Goal: Task Accomplishment & Management: Manage account settings

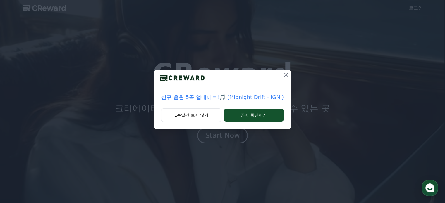
click at [286, 74] on icon at bounding box center [286, 74] width 7 height 7
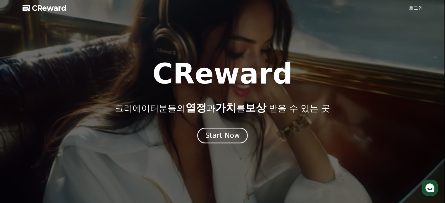
click at [417, 6] on link "로그인" at bounding box center [416, 8] width 14 height 7
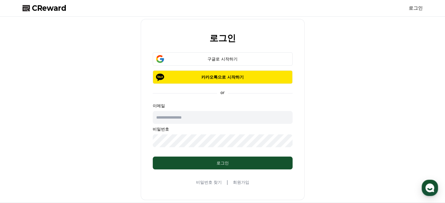
click at [207, 115] on input "text" at bounding box center [223, 117] width 140 height 13
type input "*"
type input "**********"
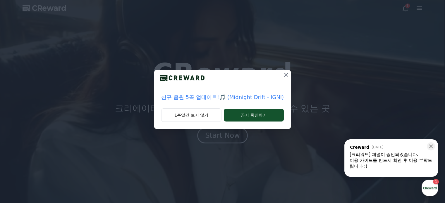
click at [285, 74] on icon at bounding box center [286, 75] width 4 height 4
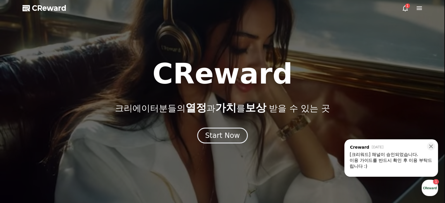
click at [404, 7] on icon at bounding box center [405, 8] width 7 height 7
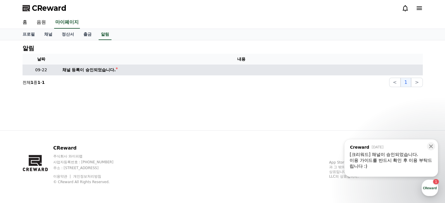
click at [98, 70] on div "채널 등록이 승인되었습니다." at bounding box center [89, 70] width 54 height 6
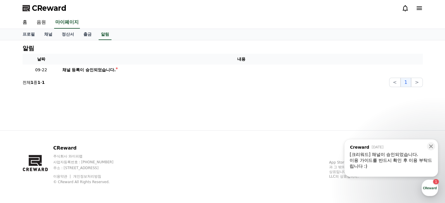
click at [382, 156] on div "[크리워드] 채널이 승인되었습니다." at bounding box center [391, 155] width 83 height 6
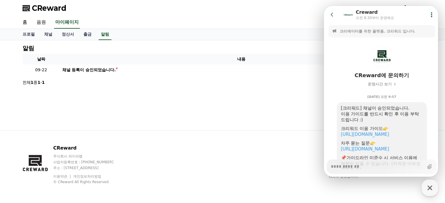
scroll to position [49, 0]
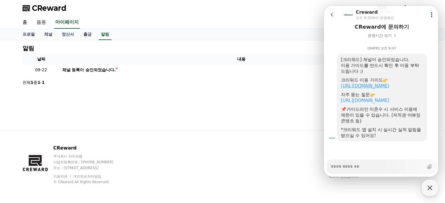
click at [389, 84] on link "https://creward.net/music/guide/android" at bounding box center [365, 85] width 48 height 5
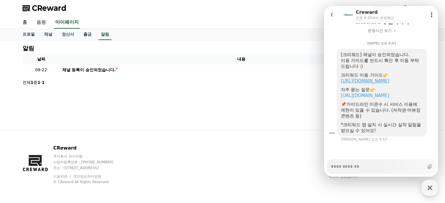
scroll to position [54, 0]
click at [373, 81] on link "https://creward.net/music/guide/android" at bounding box center [365, 80] width 48 height 5
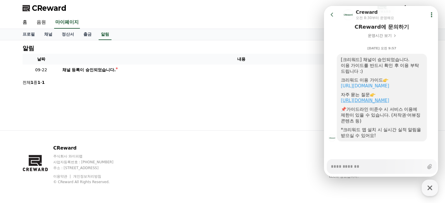
click at [363, 99] on link "https://creward.net/music/notice/faq" at bounding box center [365, 100] width 48 height 5
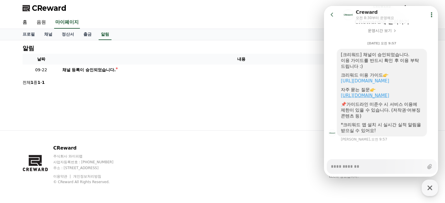
scroll to position [54, 0]
type textarea "*"
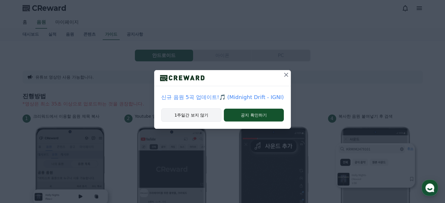
click at [200, 113] on button "1주일간 보지 않기" at bounding box center [191, 115] width 60 height 13
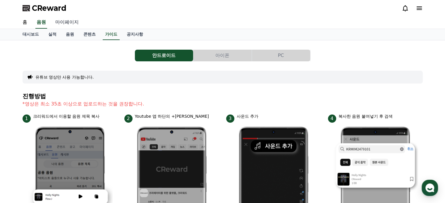
click at [74, 20] on link "마이페이지" at bounding box center [67, 22] width 33 height 12
select select "**********"
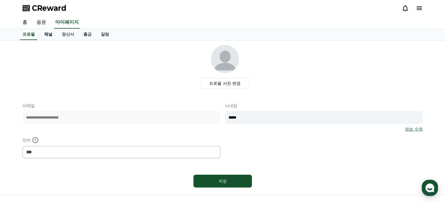
click at [46, 34] on link "채널" at bounding box center [49, 34] width 18 height 11
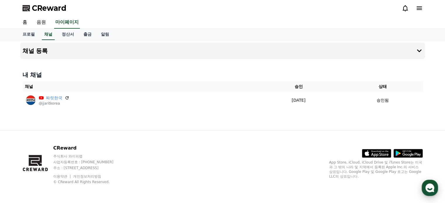
click at [430, 191] on icon "button" at bounding box center [430, 188] width 11 height 11
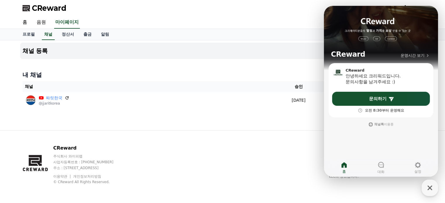
click at [249, 138] on div "CReward 주식회사 와이피랩 사업자등록번호 : 655-81-03655 주소 : 경기도 김포시 양촌읍 양곡로 495, 3층 305-비이16호…" at bounding box center [223, 167] width 410 height 73
click at [250, 120] on div "채널 등록 내 채널 채널 승인 상태 짜릿한국 @jjaritkorea 2025-09-22 09-22 승인됨" at bounding box center [223, 85] width 410 height 90
click at [269, 125] on div "채널 등록 내 채널 채널 승인 상태 짜릿한국 @jjaritkorea 2025-09-22 09-22 승인됨" at bounding box center [223, 85] width 410 height 90
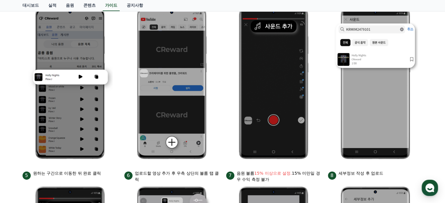
scroll to position [68, 0]
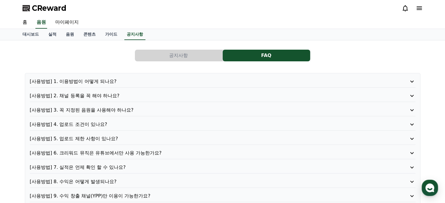
scroll to position [68, 0]
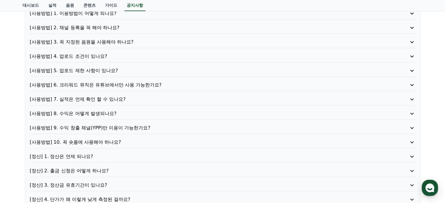
click at [99, 127] on p "[사용방법] 9. 수익 창출 채널(YPP)만 이용이 가능한가요?" at bounding box center [207, 128] width 355 height 7
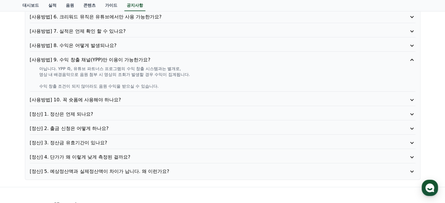
scroll to position [0, 0]
